Goal: Information Seeking & Learning: Learn about a topic

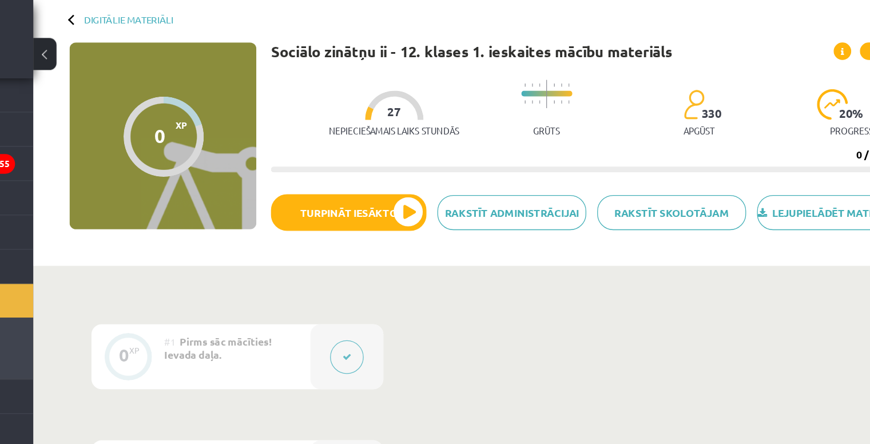
scroll to position [53, 0]
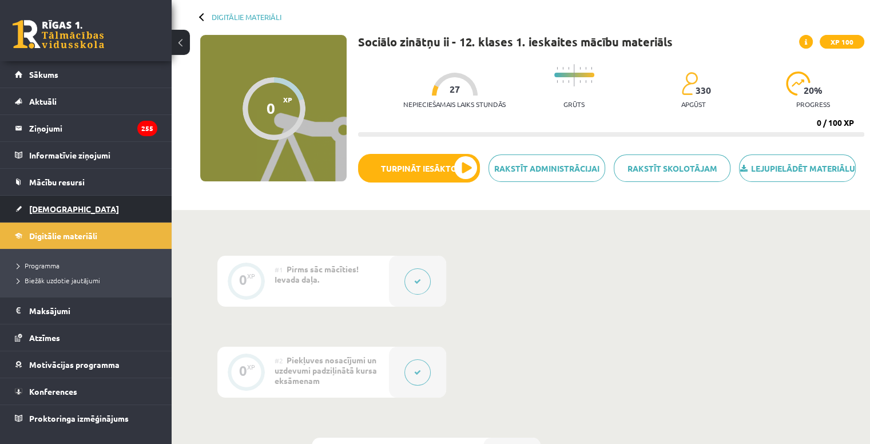
click at [52, 213] on link "[DEMOGRAPHIC_DATA]" at bounding box center [86, 209] width 142 height 26
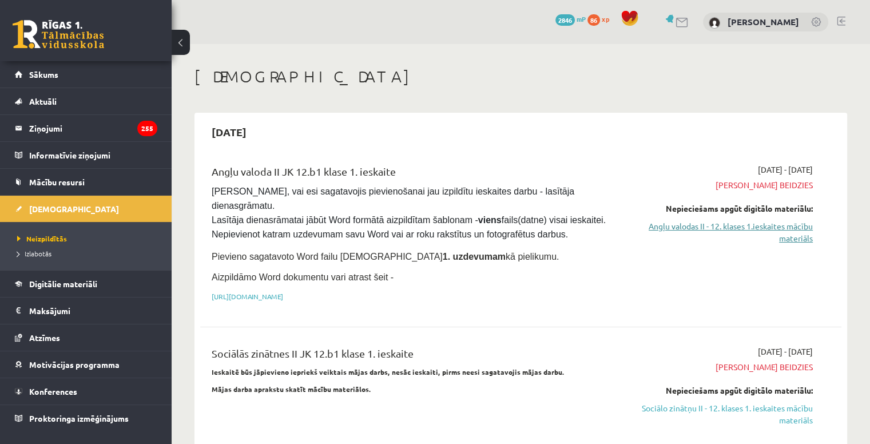
click at [773, 232] on link "Angļu valodas II - 12. klases 1.ieskaites mācību materiāls" at bounding box center [718, 232] width 189 height 24
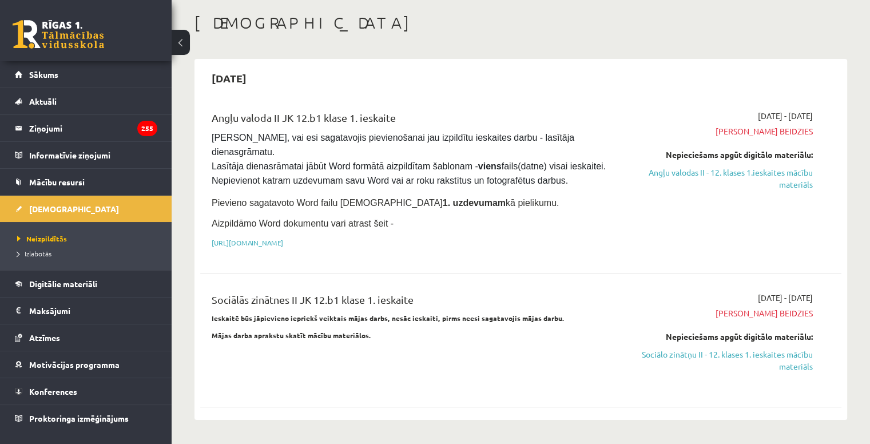
scroll to position [54, 0]
click at [774, 173] on link "Angļu valodas II - 12. klases 1.ieskaites mācību materiāls" at bounding box center [718, 178] width 189 height 24
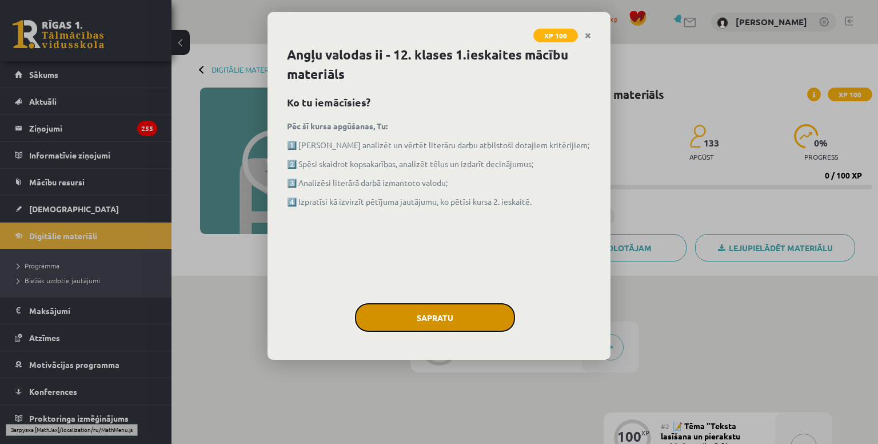
click at [441, 325] on button "Sapratu" at bounding box center [435, 317] width 160 height 29
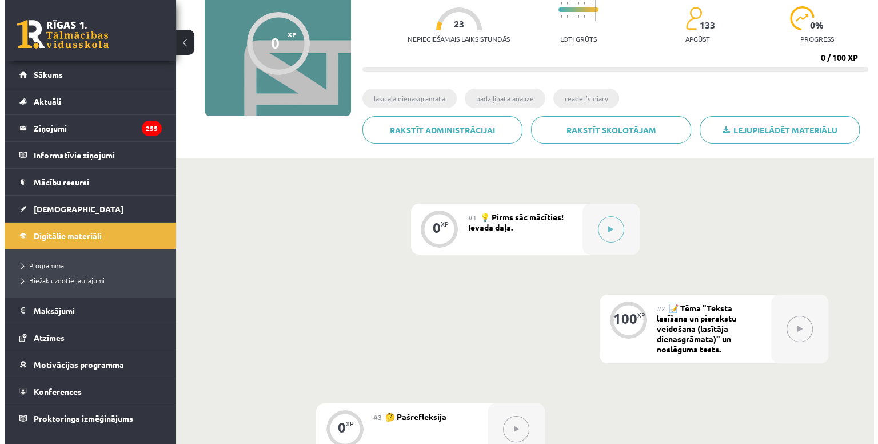
scroll to position [121, 0]
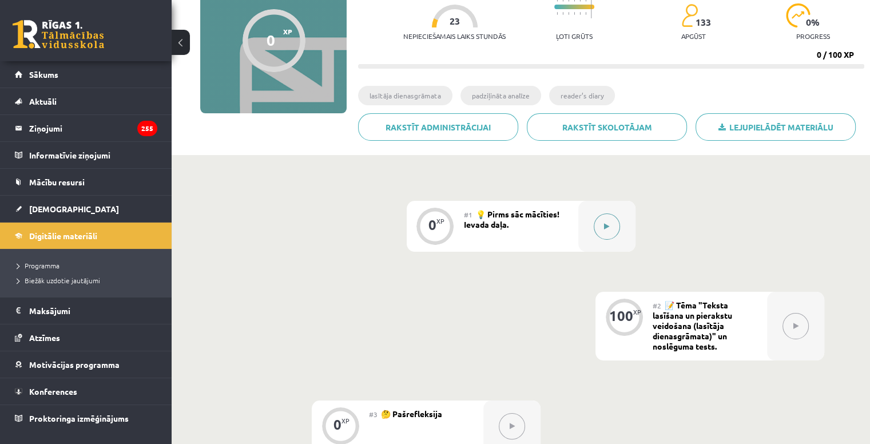
click at [611, 226] on button at bounding box center [607, 226] width 26 height 26
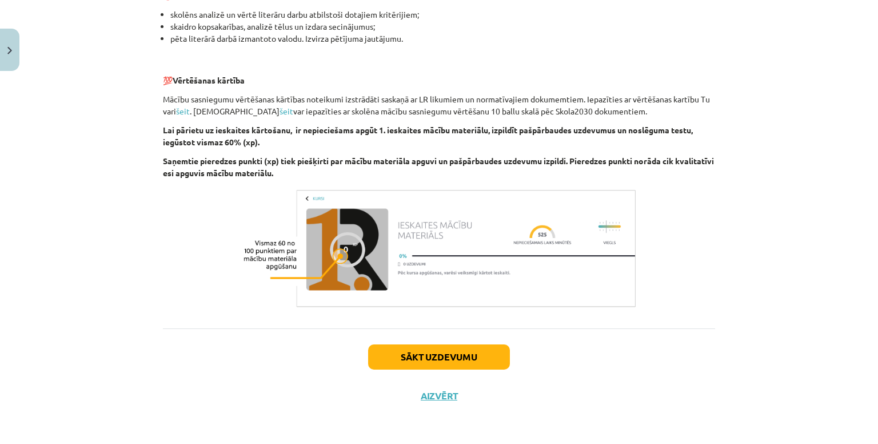
scroll to position [760, 0]
click at [181, 113] on link "šeit" at bounding box center [183, 111] width 14 height 10
click at [428, 357] on button "Sākt uzdevumu" at bounding box center [439, 356] width 142 height 25
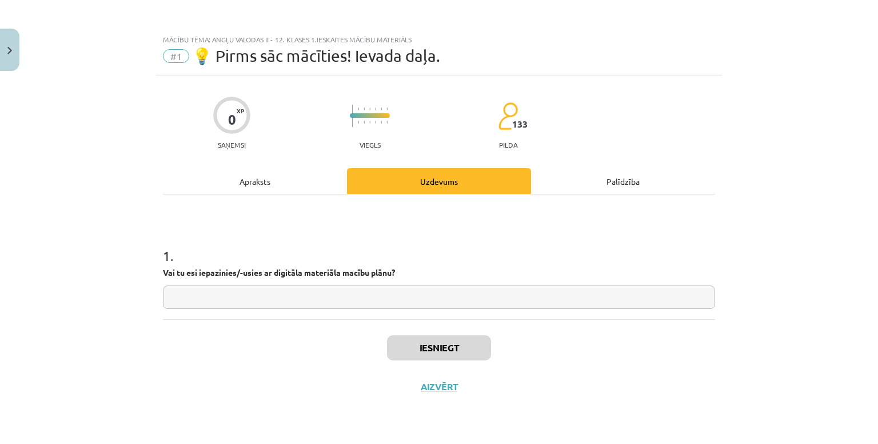
click at [242, 296] on input "text" at bounding box center [439, 296] width 552 height 23
type input "*"
type input "**"
click at [465, 337] on button "Iesniegt" at bounding box center [439, 347] width 104 height 25
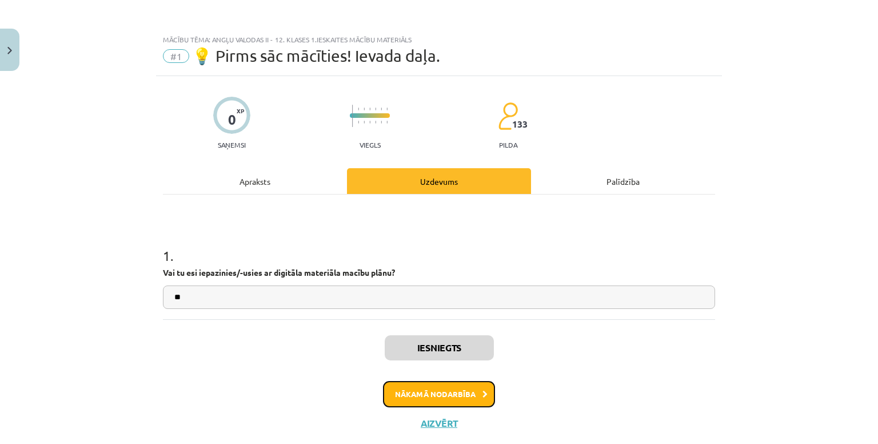
click at [449, 397] on button "Nākamā nodarbība" at bounding box center [439, 394] width 112 height 26
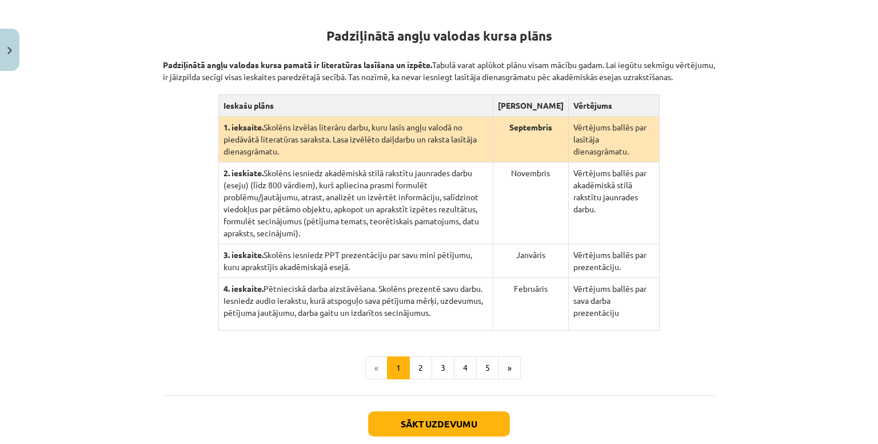
scroll to position [218, 0]
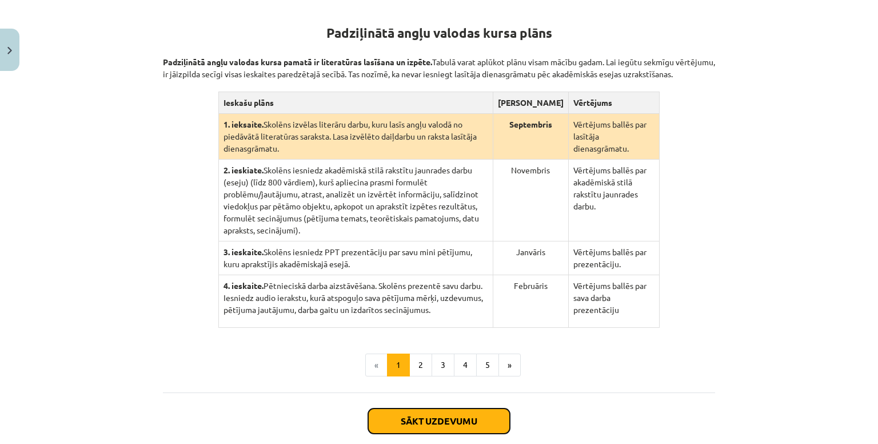
click at [439, 408] on button "Sākt uzdevumu" at bounding box center [439, 420] width 142 height 25
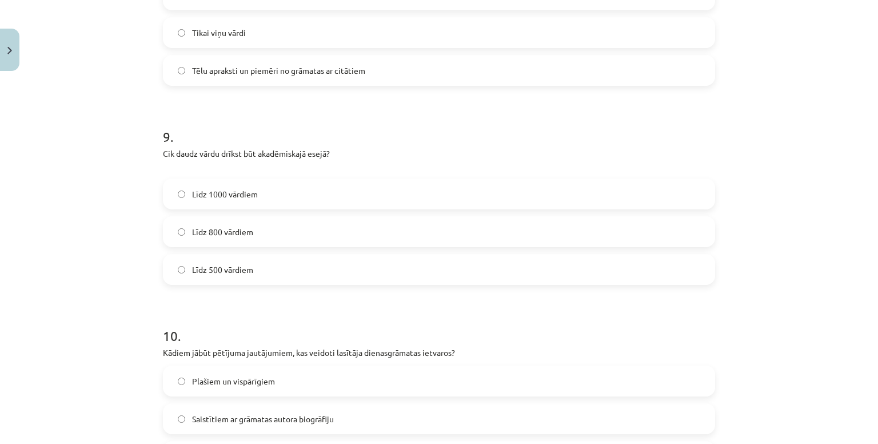
scroll to position [1793, 0]
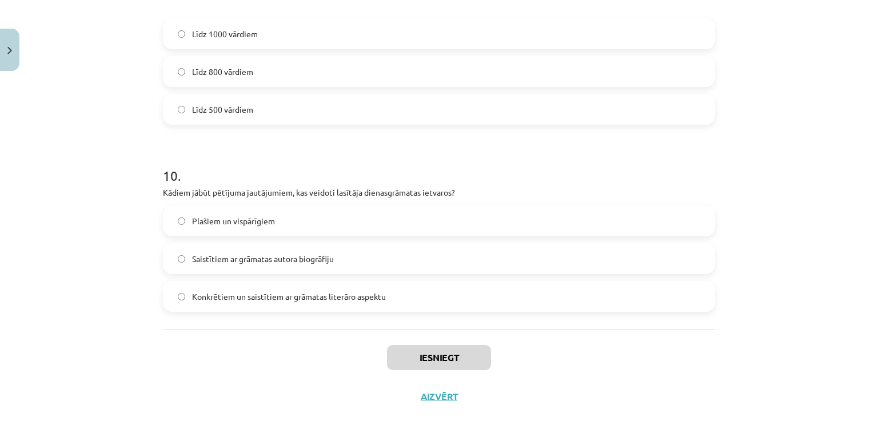
drag, startPoint x: 683, startPoint y: 226, endPoint x: 186, endPoint y: 158, distance: 502.1
click at [186, 158] on h1 "10 ." at bounding box center [439, 165] width 552 height 35
click at [441, 392] on button "Aizvērt" at bounding box center [438, 396] width 43 height 11
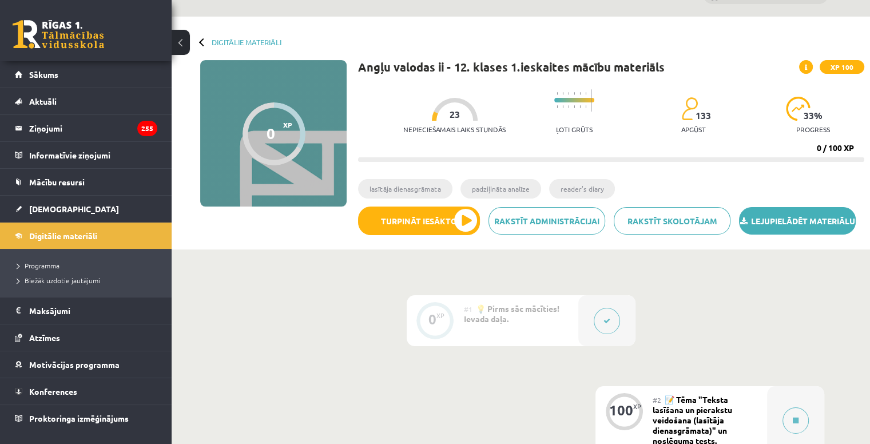
click at [789, 234] on link "Lejupielādēt materiālu" at bounding box center [797, 220] width 117 height 27
